Goal: Information Seeking & Learning: Find specific fact

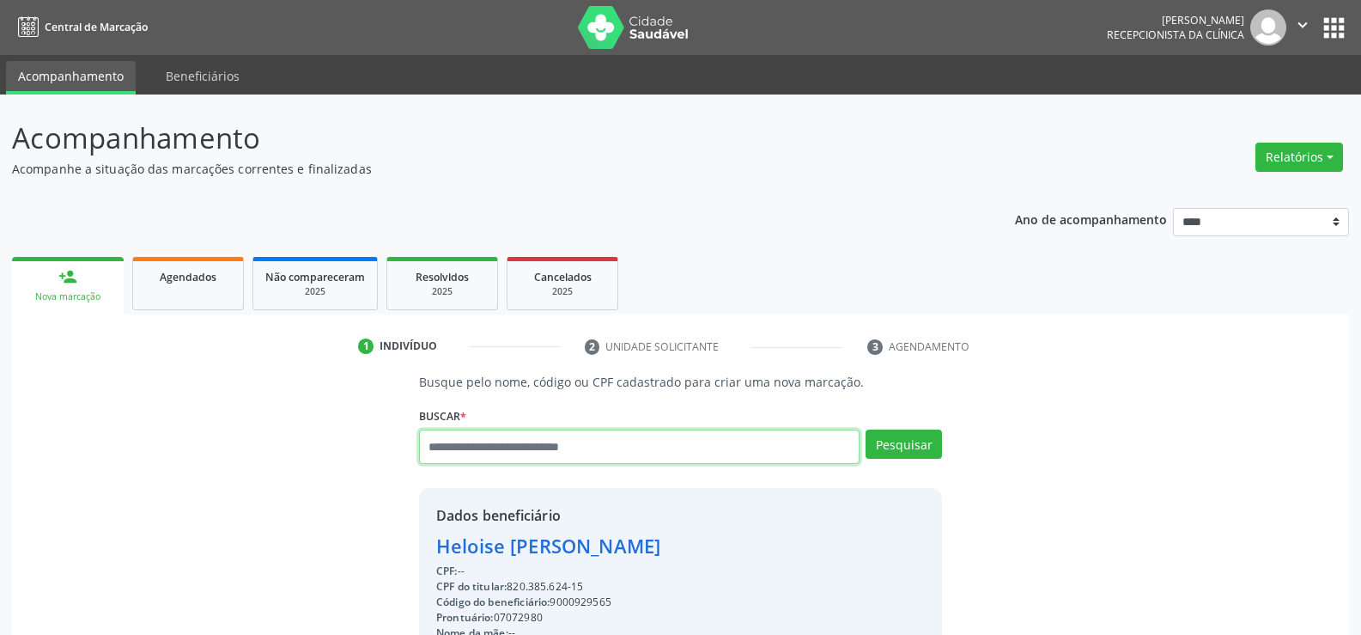
scroll to position [172, 0]
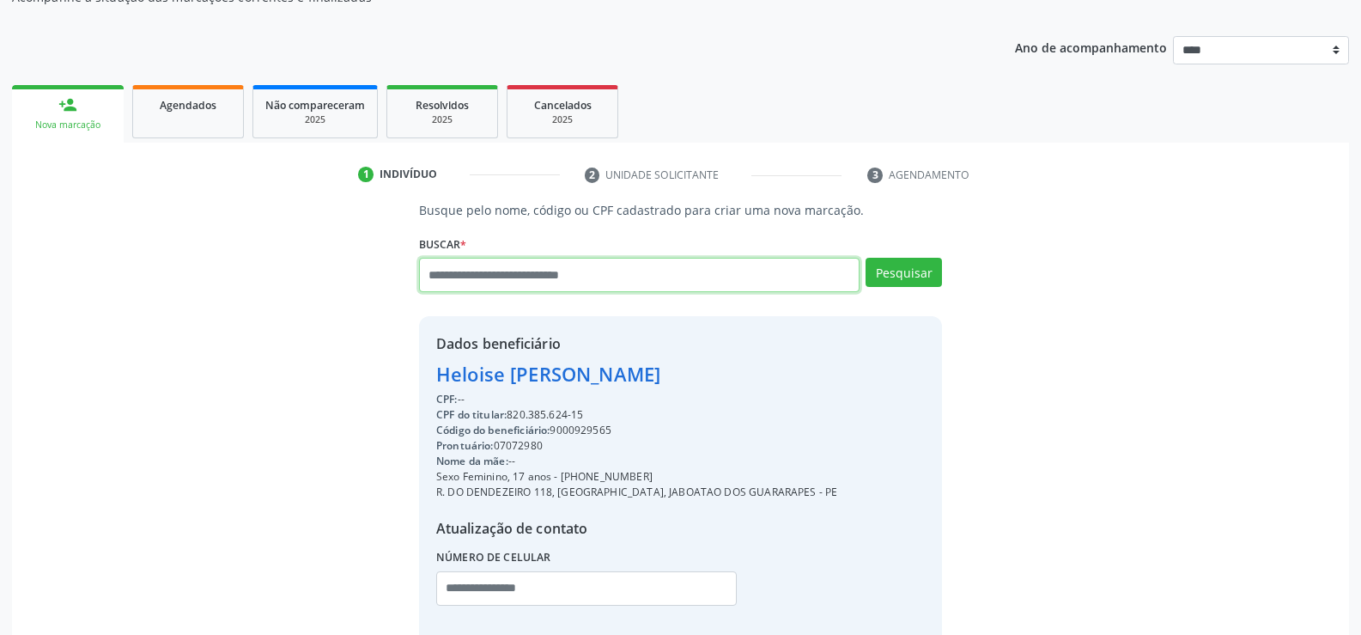
click at [479, 265] on input "text" at bounding box center [639, 275] width 441 height 34
paste input "**********"
type input "**********"
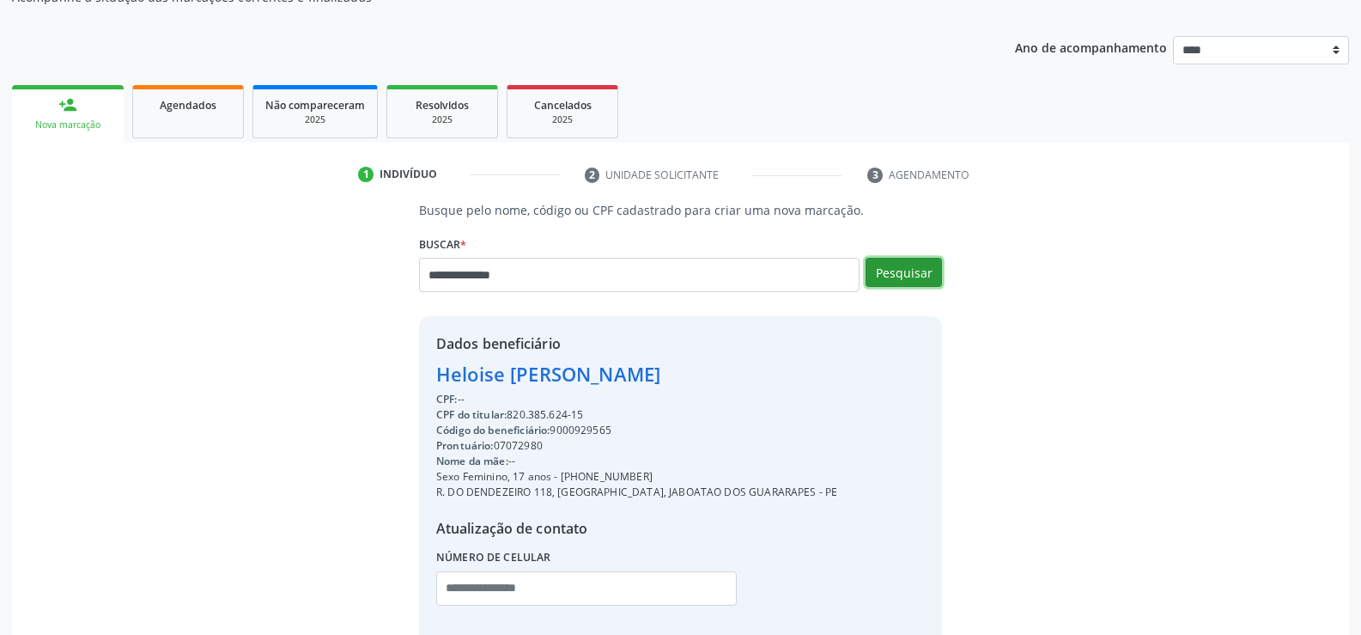
click at [913, 273] on button "Pesquisar" at bounding box center [904, 272] width 76 height 29
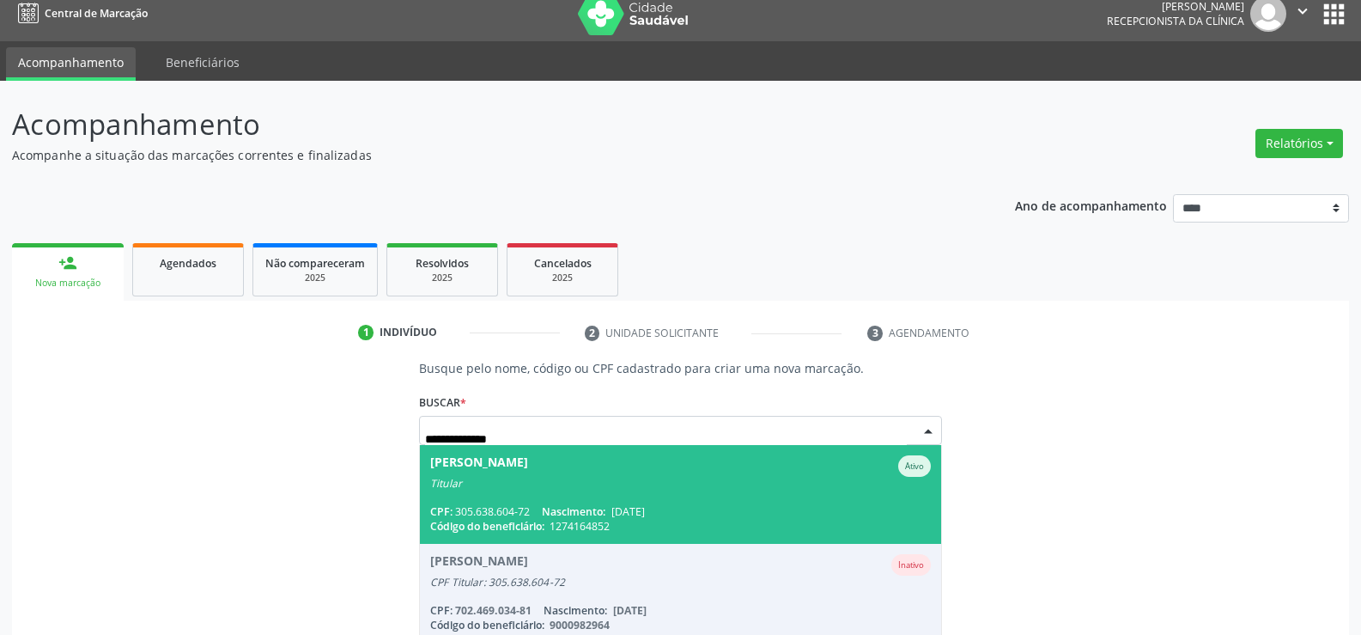
scroll to position [0, 0]
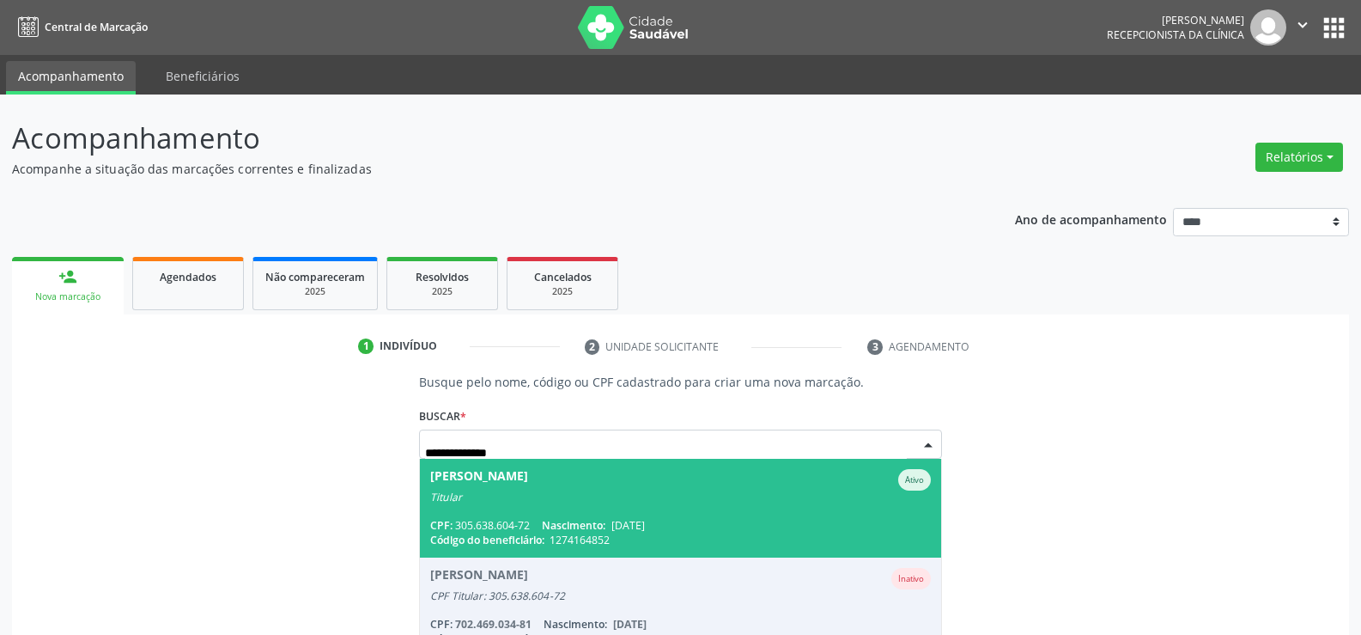
click at [696, 516] on span "[PERSON_NAME] Ativo Titular CPF: 305.638.604-72 Nascimento: [DATE] Código do be…" at bounding box center [680, 508] width 521 height 99
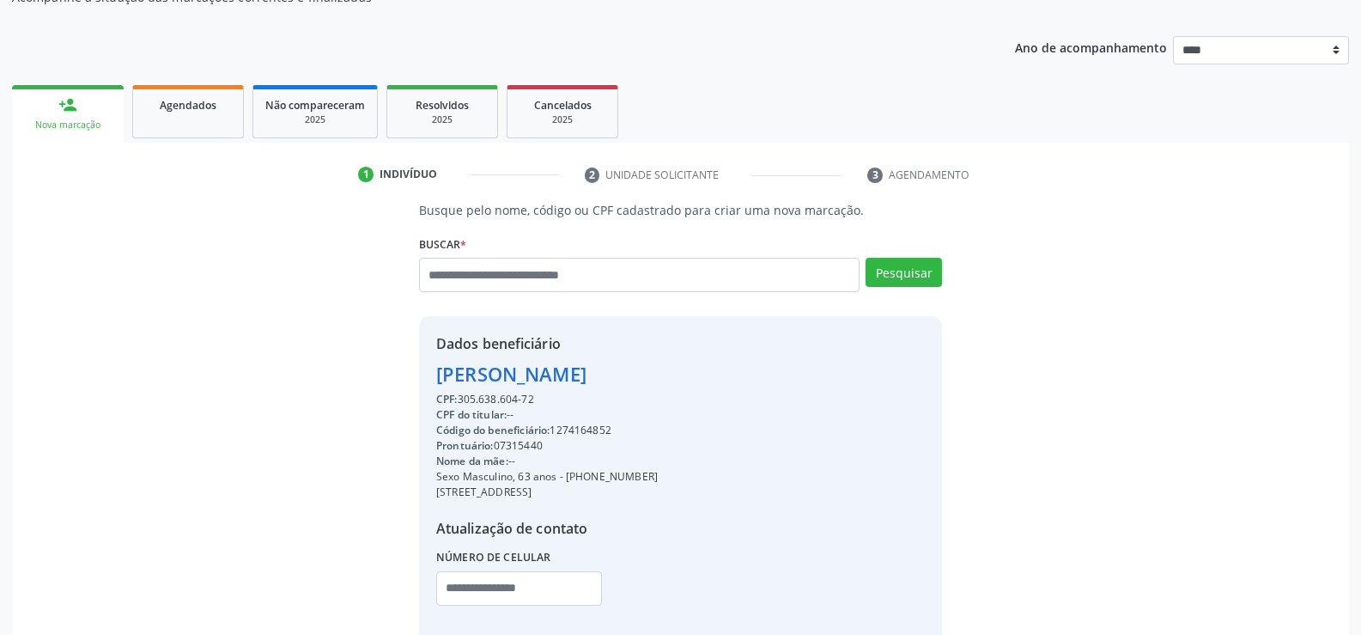
scroll to position [272, 0]
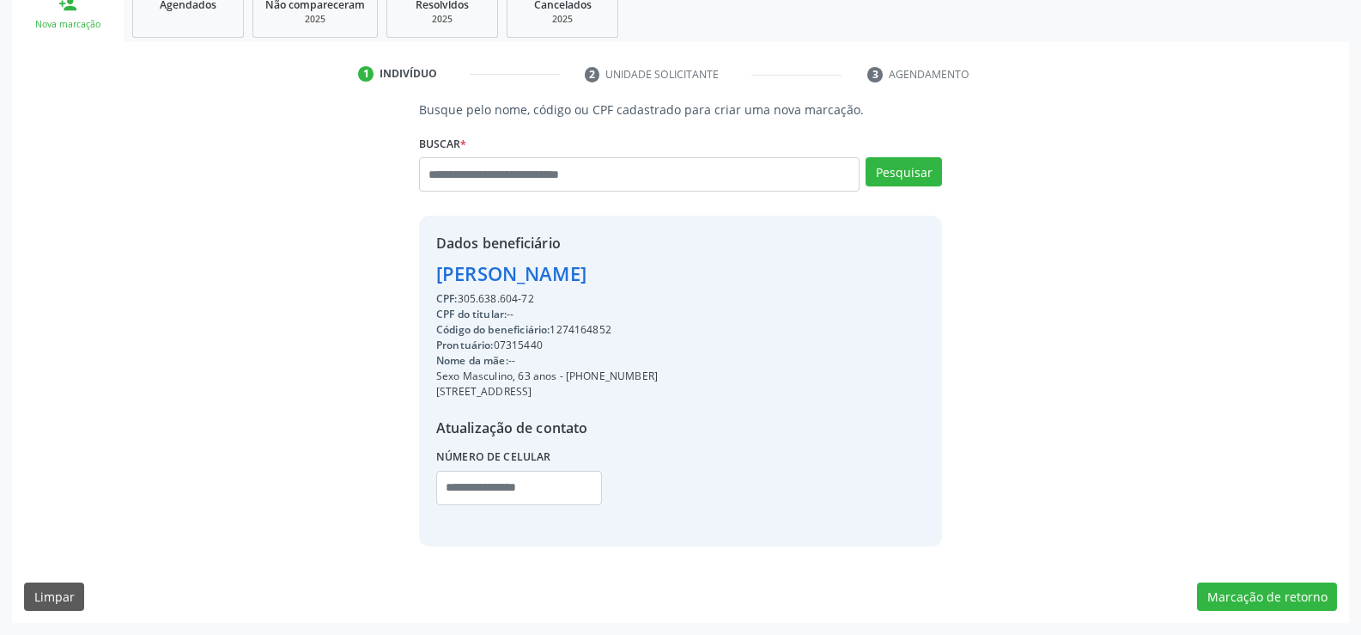
drag, startPoint x: 437, startPoint y: 270, endPoint x: 661, endPoint y: 264, distance: 224.2
click at [661, 264] on div "Dados beneficiário [PERSON_NAME] CPF: 305.638.604-72 CPF do titular: -- Código …" at bounding box center [680, 381] width 523 height 330
copy div "[PERSON_NAME]"
drag, startPoint x: 588, startPoint y: 376, endPoint x: 673, endPoint y: 370, distance: 85.2
click at [673, 370] on div "Dados beneficiário [PERSON_NAME] CPF: 305.638.604-72 CPF do titular: -- Código …" at bounding box center [680, 381] width 523 height 330
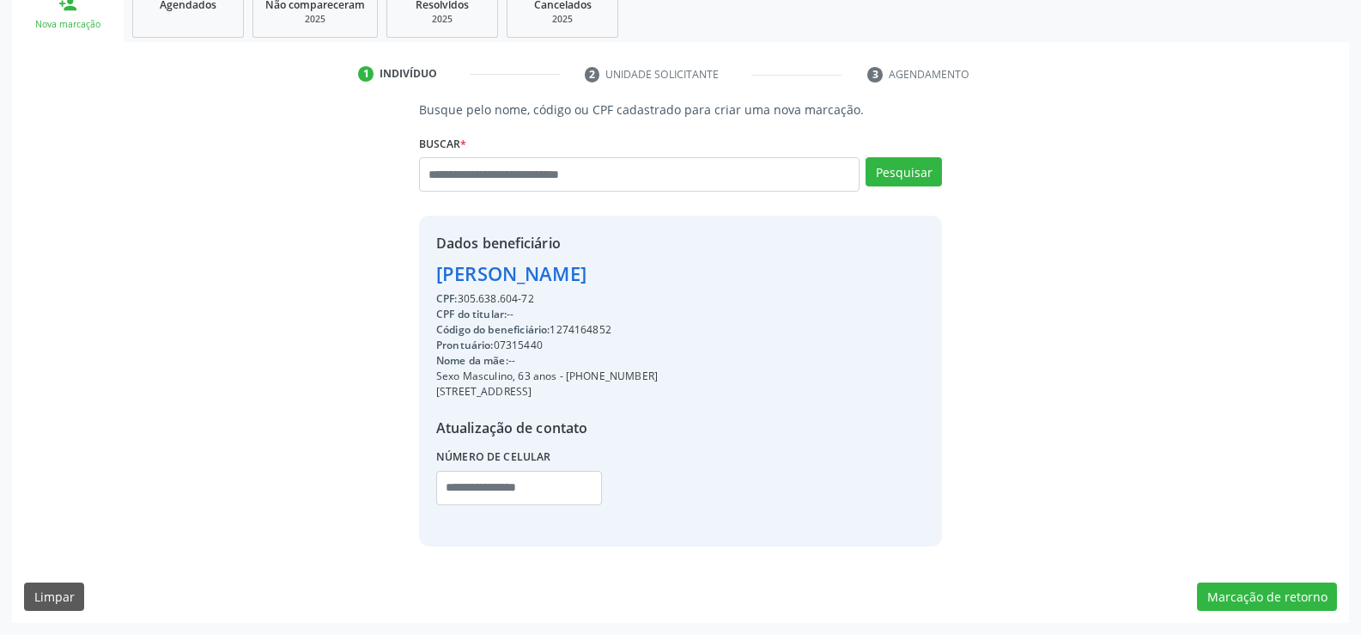
copy div "98989-6857"
